Goal: Task Accomplishment & Management: Complete application form

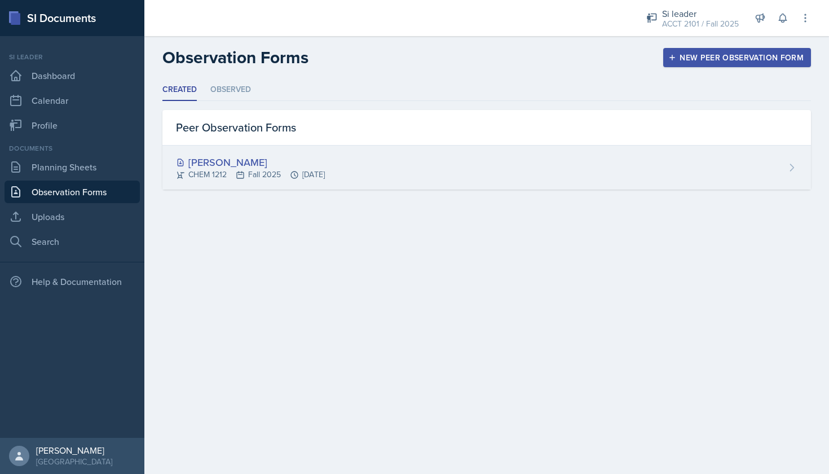
click at [235, 164] on div "[PERSON_NAME]" at bounding box center [250, 161] width 149 height 15
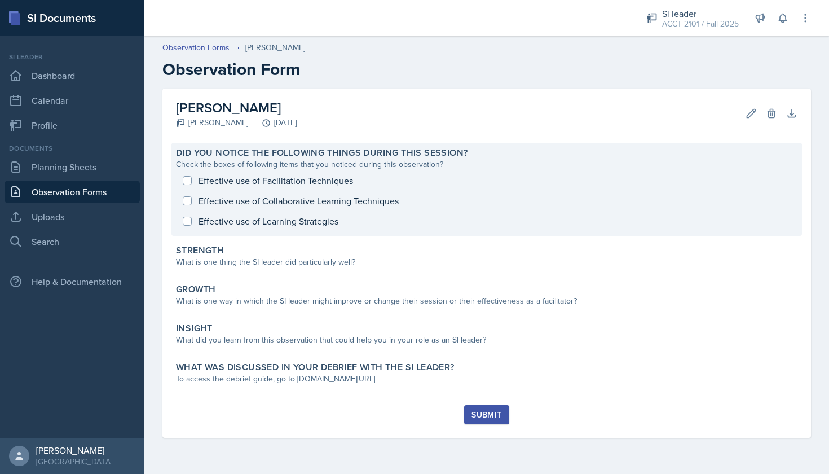
click at [195, 183] on div "Effective use of Facilitation Techniques Effective use of Collaborative Learnin…" at bounding box center [486, 200] width 621 height 61
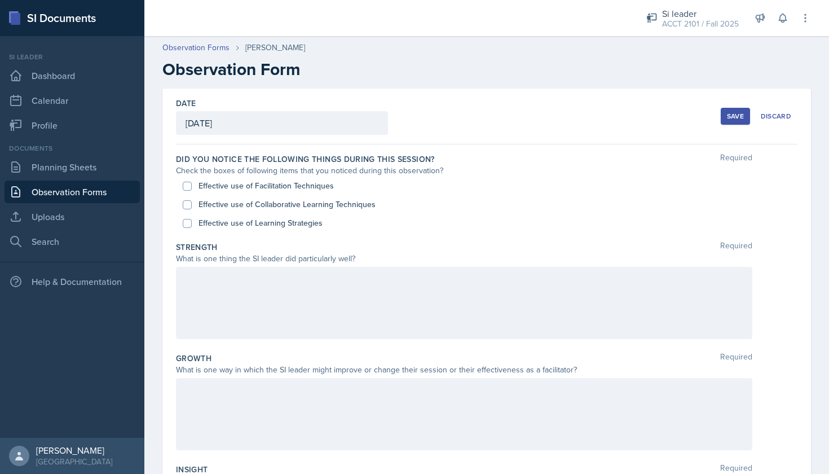
click at [189, 185] on input "Effective use of Facilitation Techniques" at bounding box center [187, 186] width 9 height 9
checkbox input "true"
click at [192, 209] on div "Effective use of Collaborative Learning Techniques" at bounding box center [487, 204] width 608 height 19
click at [184, 208] on input "Effective use of Collaborative Learning Techniques" at bounding box center [187, 204] width 9 height 9
checkbox input "true"
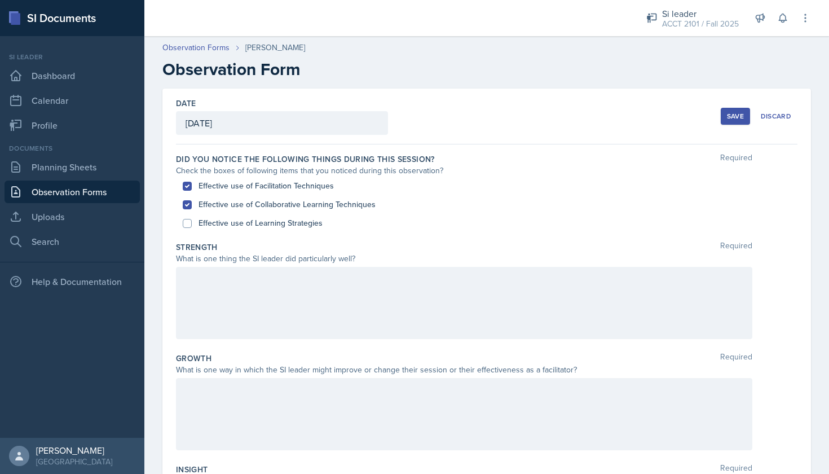
click at [189, 226] on input "Effective use of Learning Strategies" at bounding box center [187, 223] width 9 height 9
checkbox input "true"
click at [205, 307] on div at bounding box center [464, 303] width 576 height 72
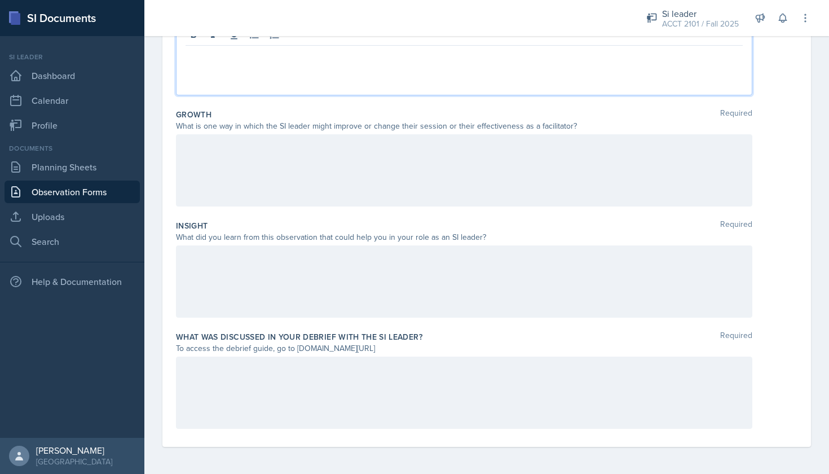
scroll to position [244, 0]
click at [209, 286] on div at bounding box center [464, 281] width 576 height 72
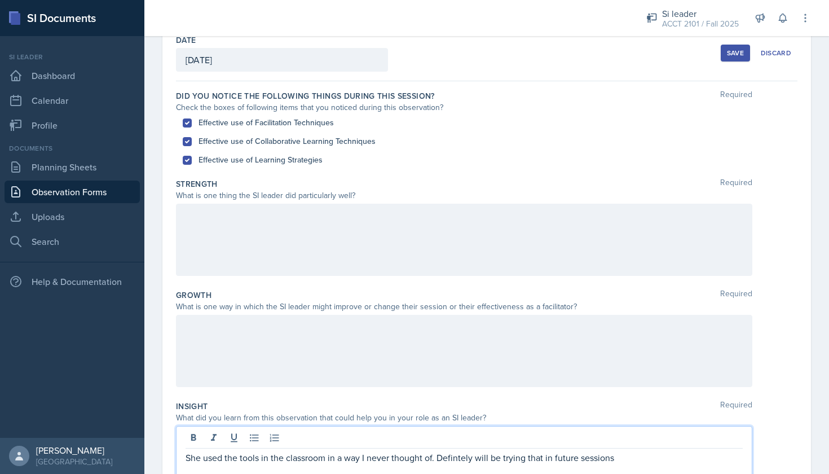
scroll to position [61, 0]
click at [191, 219] on div at bounding box center [464, 241] width 576 height 72
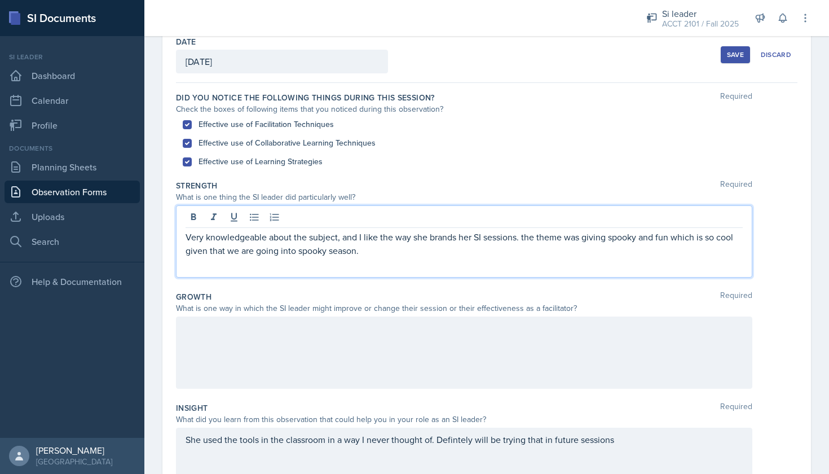
click at [527, 233] on p "Very knowledgeable about the subject, and I like the way she brands her SI sess…" at bounding box center [464, 243] width 557 height 27
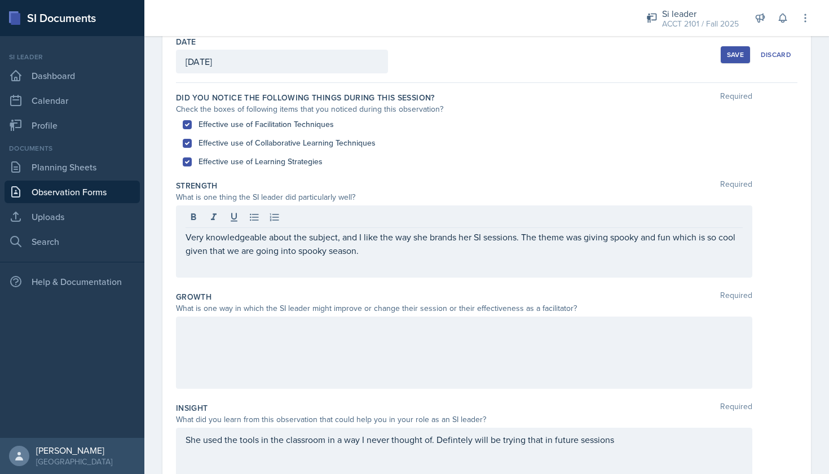
click at [373, 260] on div "Very knowledgeable about the subject, and I like the way she brands her SI sess…" at bounding box center [464, 241] width 576 height 72
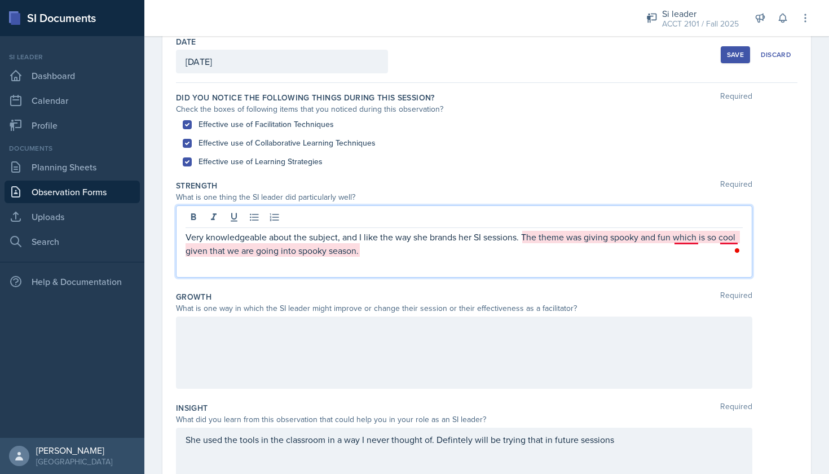
click at [690, 240] on p "Very knowledgeable about the subject, and I like the way she brands her SI sess…" at bounding box center [464, 243] width 557 height 27
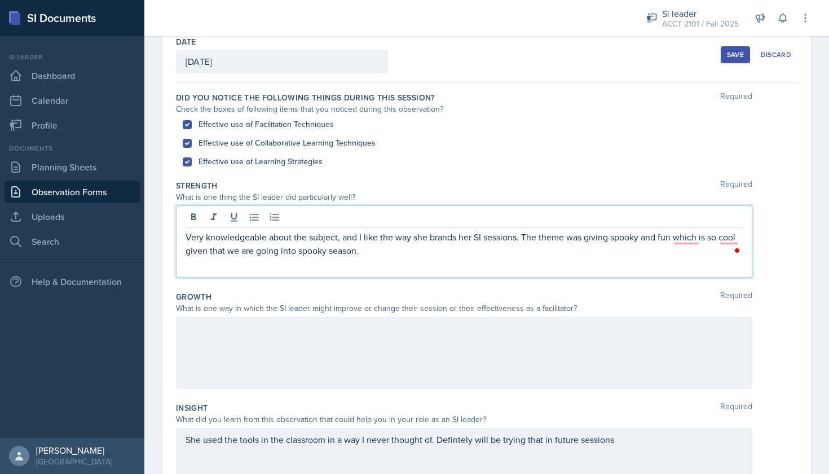
click at [216, 330] on div at bounding box center [464, 352] width 576 height 72
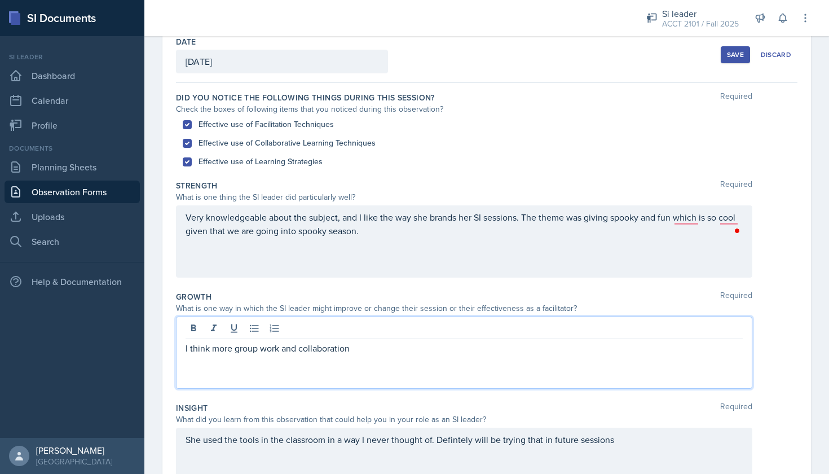
click at [212, 350] on p "I think more group work and collaboration" at bounding box center [464, 348] width 557 height 14
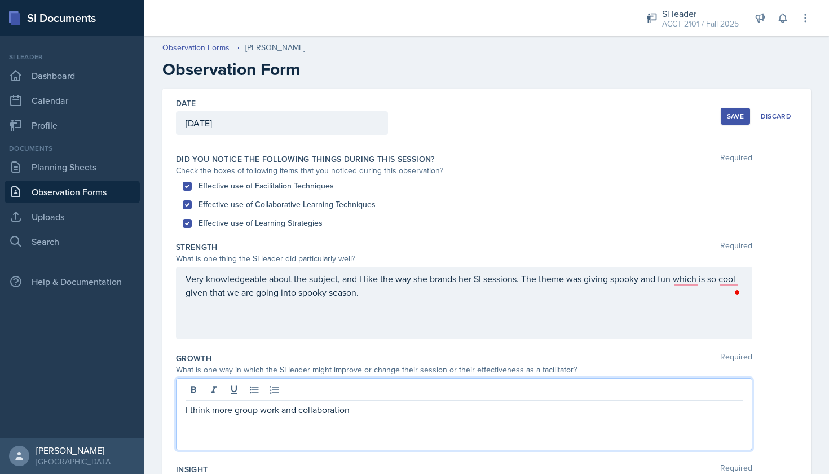
scroll to position [0, 0]
click at [423, 417] on div "I think [PERSON_NAME] should use more group work and collaboration" at bounding box center [464, 414] width 576 height 72
click at [423, 413] on p "I think [PERSON_NAME] should use more group work and collaboration" at bounding box center [464, 410] width 557 height 14
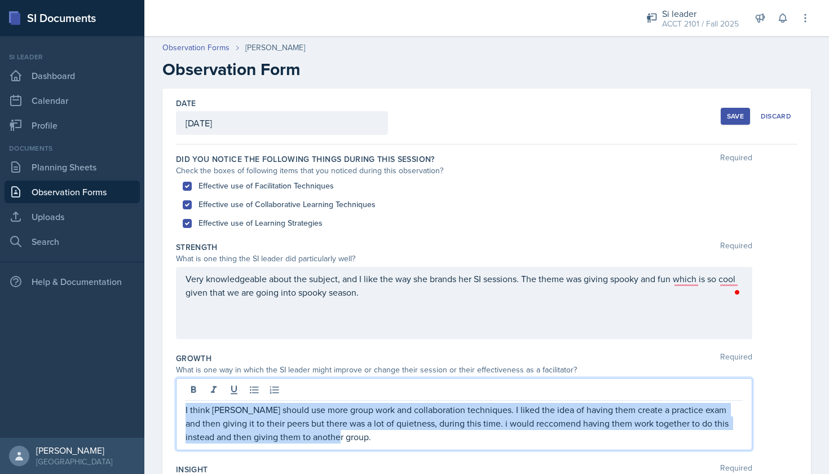
drag, startPoint x: 342, startPoint y: 438, endPoint x: 180, endPoint y: 403, distance: 165.7
click at [180, 403] on div "I think [PERSON_NAME] should use more group work and collaboration techniques. …" at bounding box center [464, 414] width 576 height 72
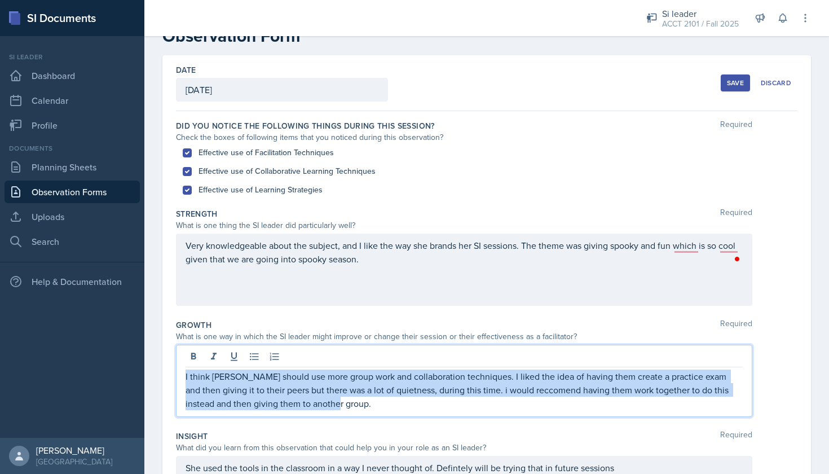
scroll to position [34, 0]
click at [326, 396] on p "I think [PERSON_NAME] should use more group work and collaboration techniques. …" at bounding box center [464, 389] width 557 height 41
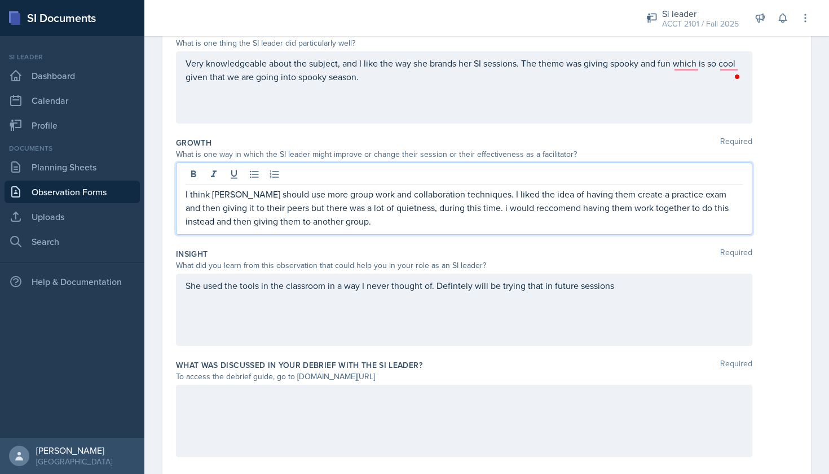
scroll to position [217, 0]
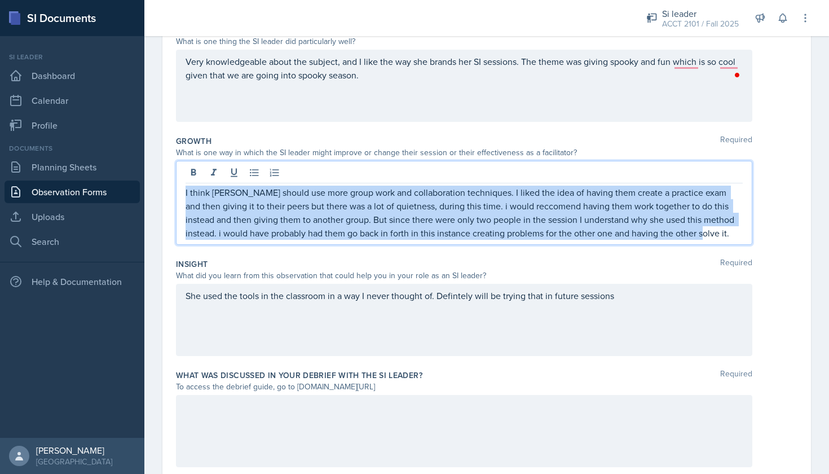
drag, startPoint x: 698, startPoint y: 232, endPoint x: 127, endPoint y: 138, distance: 578.3
click at [127, 138] on div "SI Documents Si leader Dashboard Calendar Profile Documents Planning Sheets Obs…" at bounding box center [414, 237] width 829 height 474
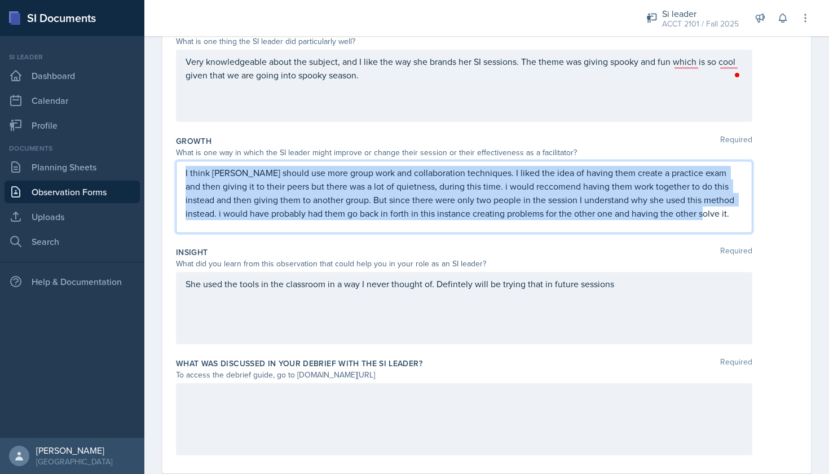
copy p "I think [PERSON_NAME] should use more group work and collaboration techniques. …"
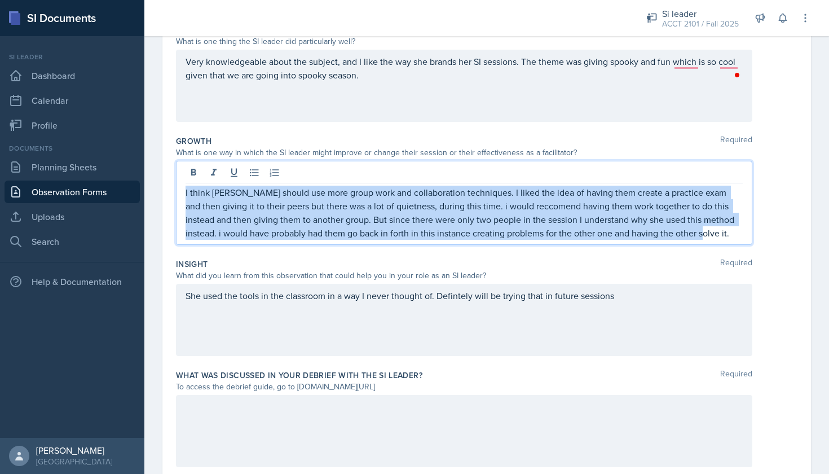
click at [303, 224] on p "I think [PERSON_NAME] should use more group work and collaboration techniques. …" at bounding box center [464, 213] width 557 height 54
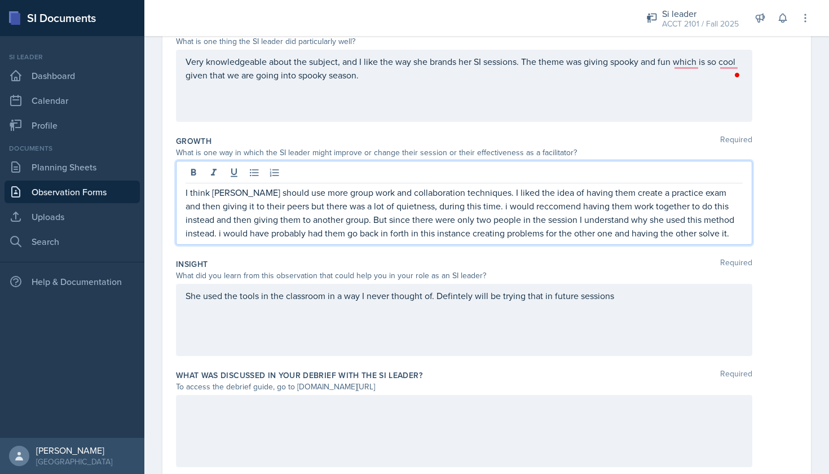
click at [466, 206] on p "I think [PERSON_NAME] should use more group work and collaboration techniques. …" at bounding box center [464, 213] width 557 height 54
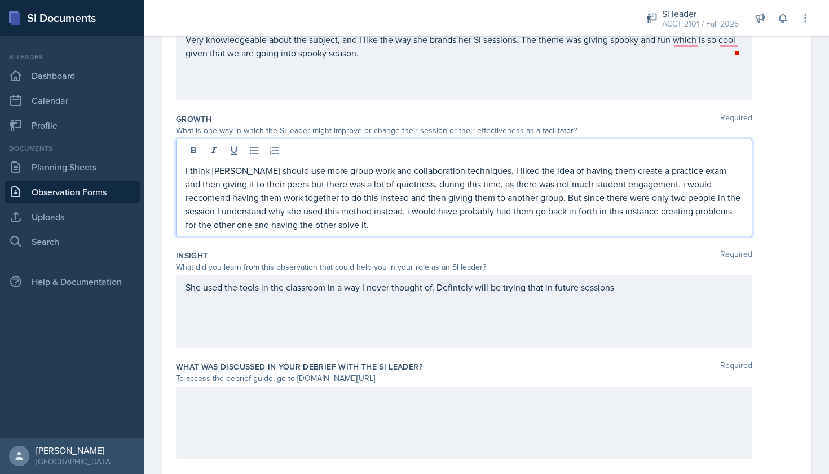
scroll to position [243, 0]
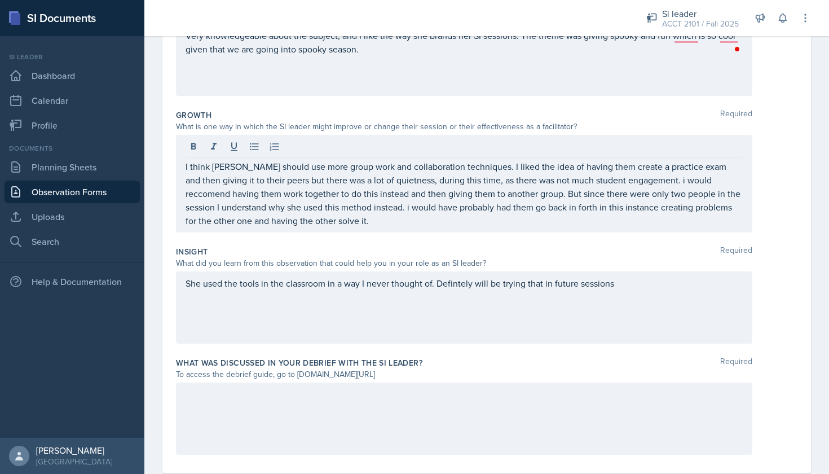
drag, startPoint x: 374, startPoint y: 230, endPoint x: 220, endPoint y: 175, distance: 163.4
click at [219, 175] on div "I think [PERSON_NAME] should use more group work and collaboration techniques. …" at bounding box center [464, 184] width 576 height 98
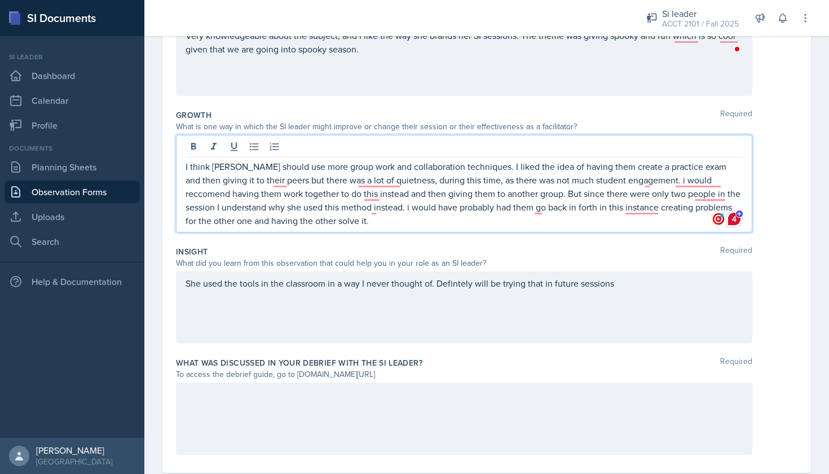
click at [359, 218] on p "I think [PERSON_NAME] should use more group work and collaboration techniques. …" at bounding box center [464, 194] width 557 height 68
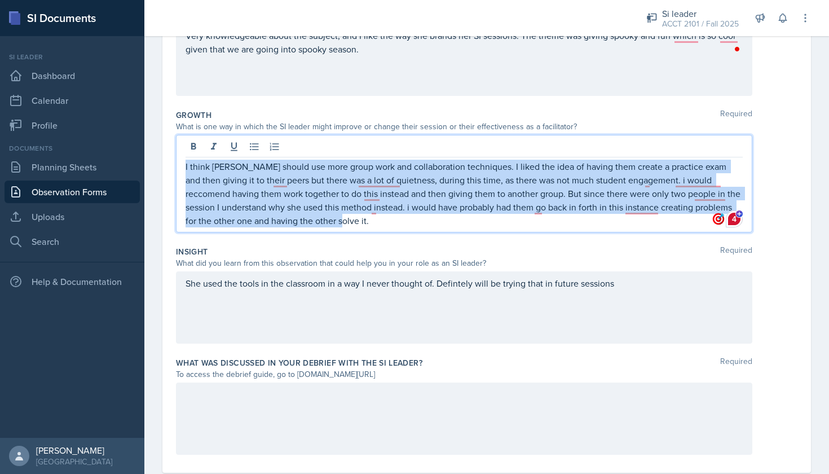
drag, startPoint x: 359, startPoint y: 218, endPoint x: 161, endPoint y: 161, distance: 206.1
click at [161, 161] on div "Date [DATE] [DATE] 31 1 2 3 4 5 6 7 8 9 10 11 12 13 14 15 16 17 18 19 20 21 22 …" at bounding box center [486, 173] width 684 height 654
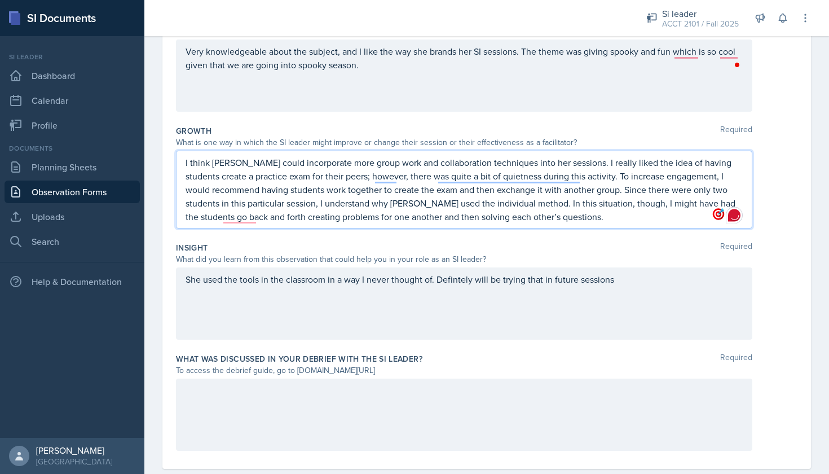
scroll to position [225, 0]
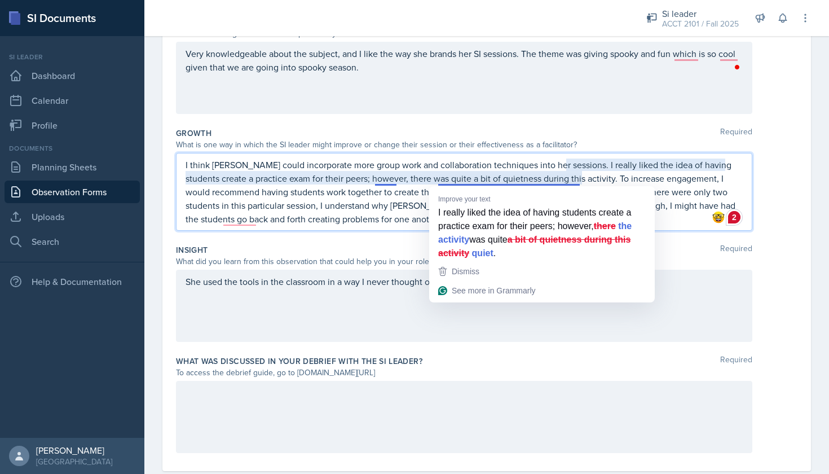
click at [394, 224] on p "I think [PERSON_NAME] could incorporate more group work and collaboration techn…" at bounding box center [464, 192] width 557 height 68
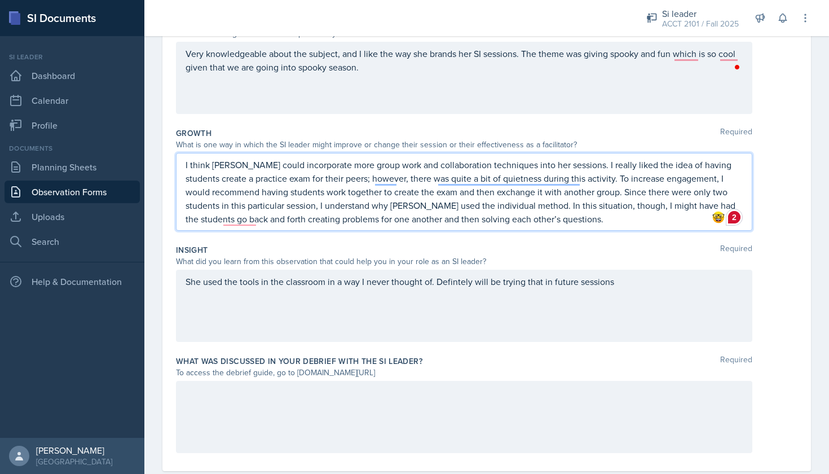
click at [581, 181] on p "I think [PERSON_NAME] could incorporate more group work and collaboration techn…" at bounding box center [464, 192] width 557 height 68
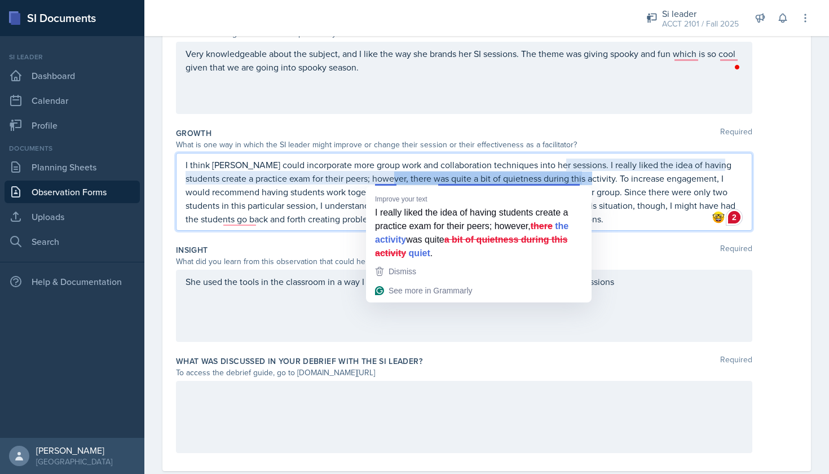
drag, startPoint x: 581, startPoint y: 181, endPoint x: 389, endPoint y: 183, distance: 191.7
click at [389, 183] on p "I think [PERSON_NAME] could incorporate more group work and collaboration techn…" at bounding box center [464, 192] width 557 height 68
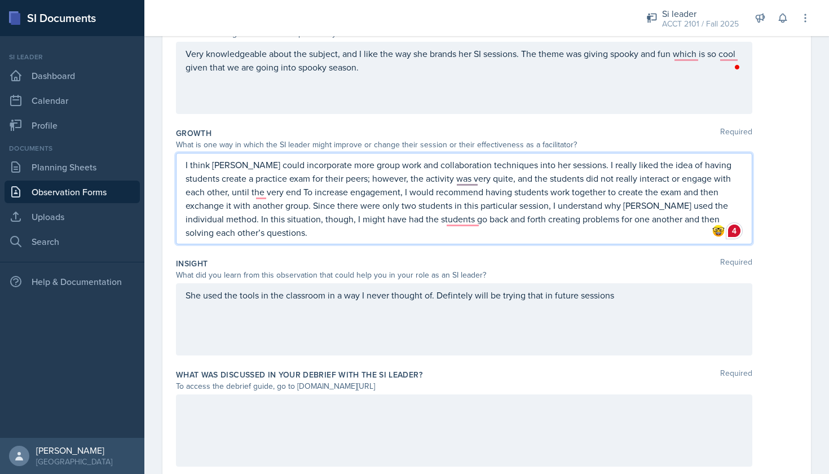
click at [572, 237] on p "I think [PERSON_NAME] could incorporate more group work and collaboration techn…" at bounding box center [464, 198] width 557 height 81
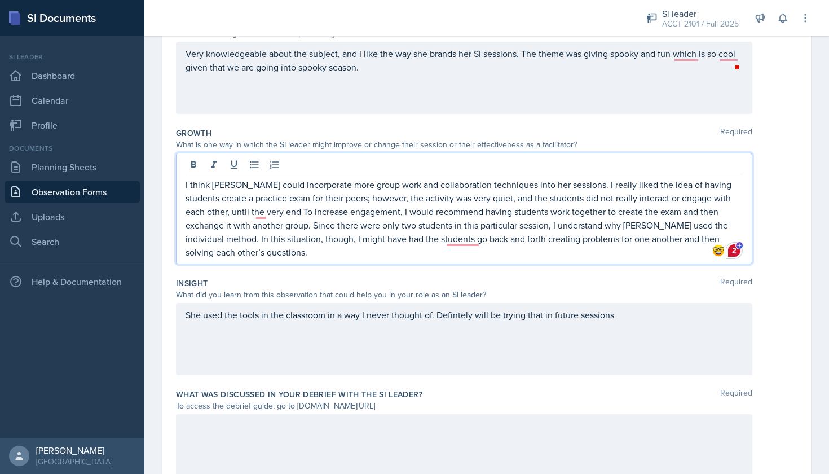
click at [254, 213] on p "I think [PERSON_NAME] could incorporate more group work and collaboration techn…" at bounding box center [464, 218] width 557 height 81
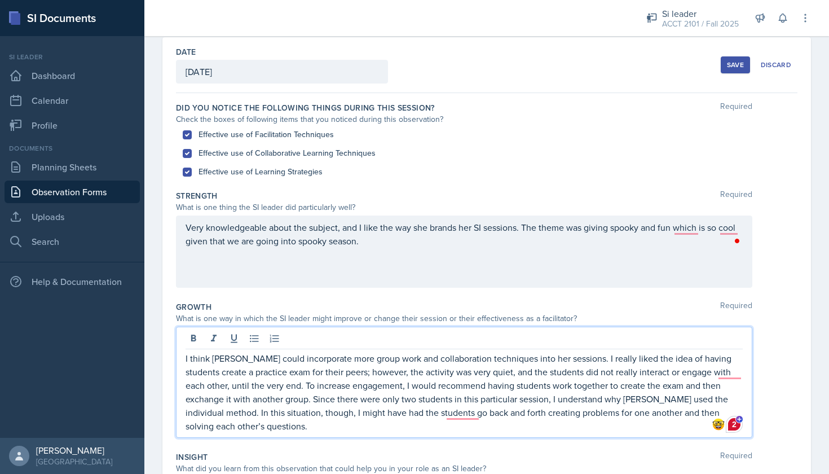
scroll to position [49, 0]
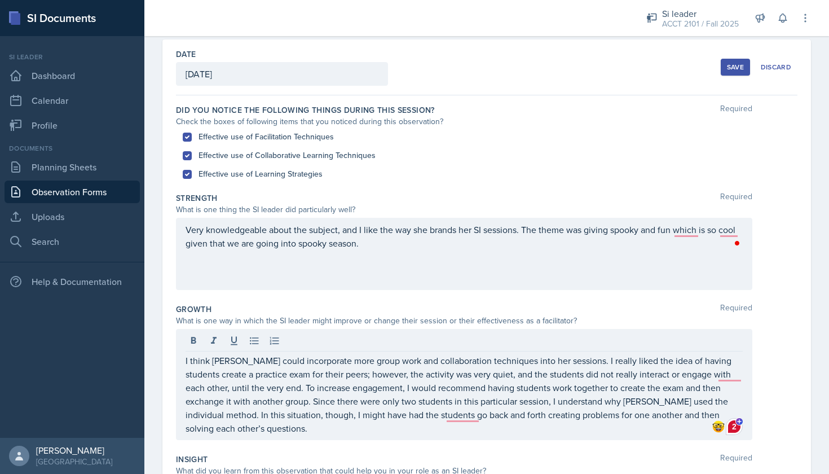
click at [186, 157] on input "Effective use of Collaborative Learning Techniques" at bounding box center [187, 155] width 9 height 9
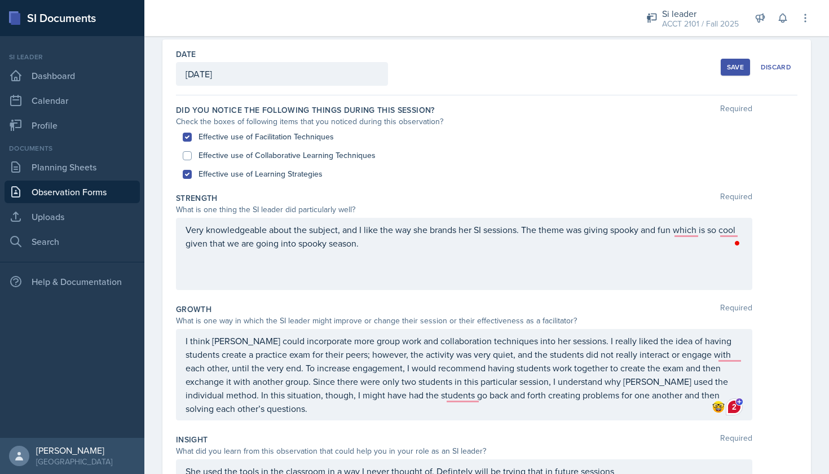
click at [187, 157] on input "Effective use of Collaborative Learning Techniques" at bounding box center [187, 155] width 9 height 9
click at [187, 158] on input "Effective use of Collaborative Learning Techniques" at bounding box center [187, 155] width 9 height 9
checkbox input "false"
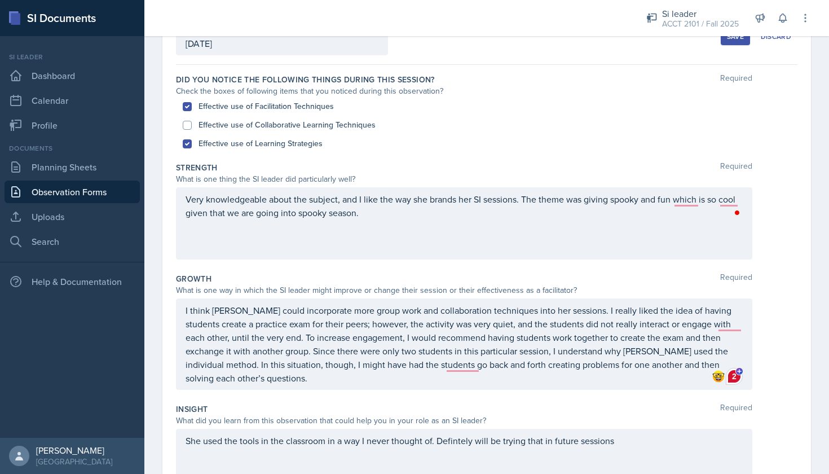
scroll to position [80, 0]
click at [371, 222] on div "Very knowledgeable about the subject, and I like the way she brands her SI sess…" at bounding box center [464, 223] width 576 height 72
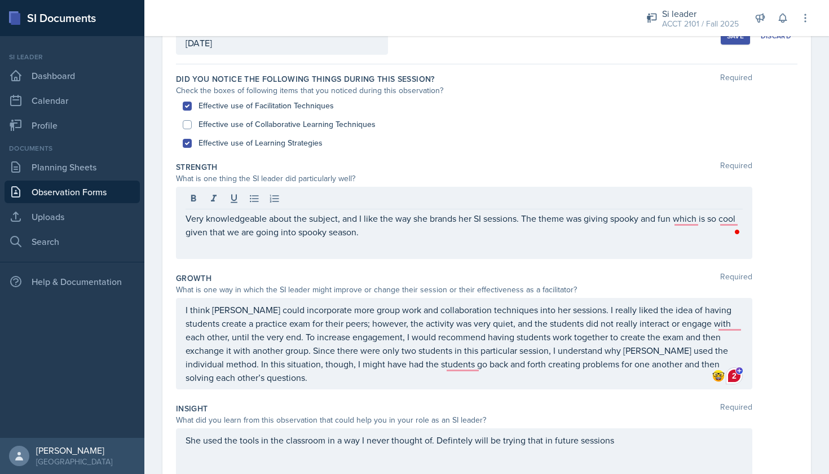
click at [367, 241] on div "Very knowledgeable about the subject, and I like the way she brands her SI sess…" at bounding box center [464, 223] width 576 height 72
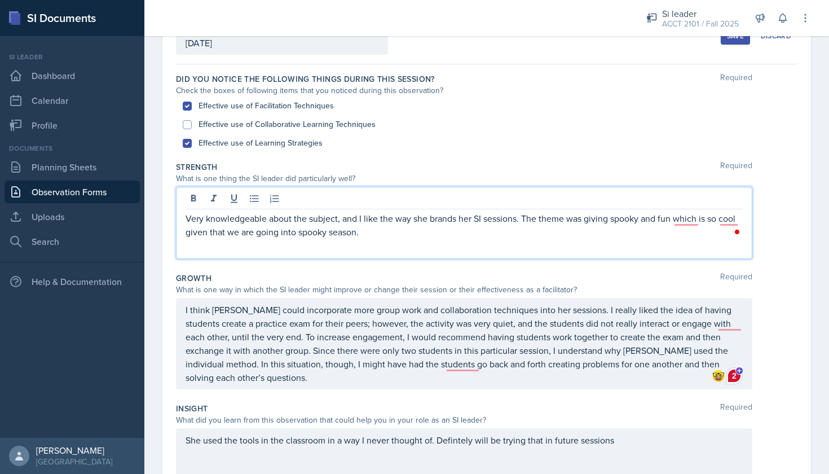
click at [364, 239] on div "Very knowledgeable about the subject, and I like the way she brands her SI sess…" at bounding box center [464, 223] width 576 height 72
click at [355, 230] on p "Very knowledgeable about the subject, and I like the way she brands her SI sess…" at bounding box center [464, 224] width 557 height 27
click at [503, 233] on p "Very knowledgeable about the subject, and I like the way she brands her SI sess…" at bounding box center [464, 224] width 557 height 27
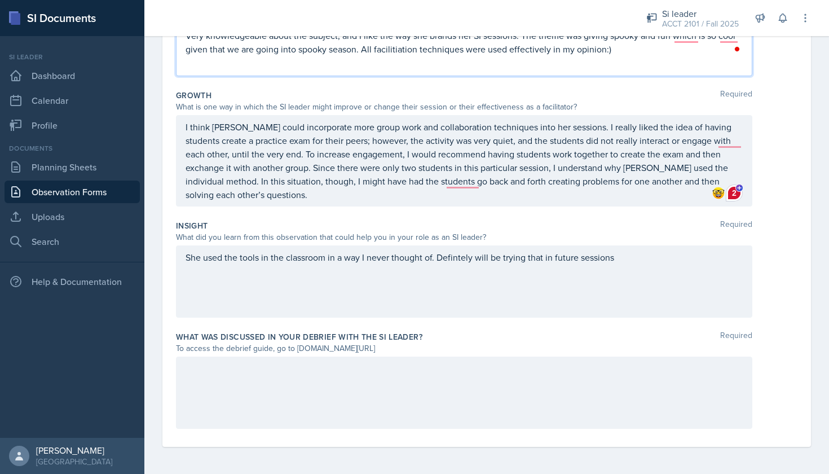
scroll to position [263, 0]
click at [383, 378] on div at bounding box center [464, 392] width 576 height 72
